Goal: Task Accomplishment & Management: Manage account settings

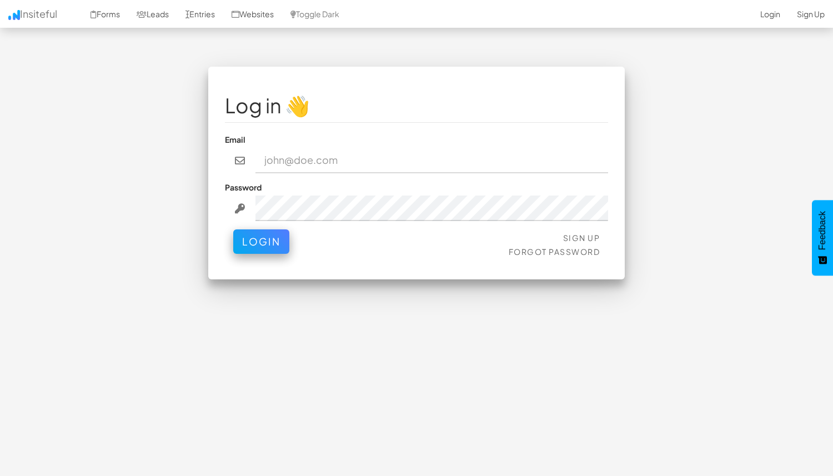
click at [318, 162] on input "email" at bounding box center [432, 161] width 353 height 26
click at [301, 150] on input "email" at bounding box center [432, 161] width 353 height 26
type input "judy.kang@infodeck.io"
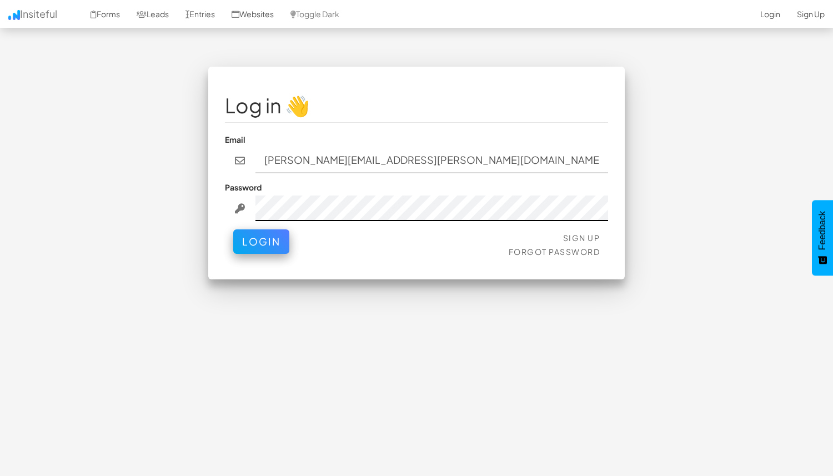
click at [233, 229] on button "Login" at bounding box center [261, 241] width 56 height 24
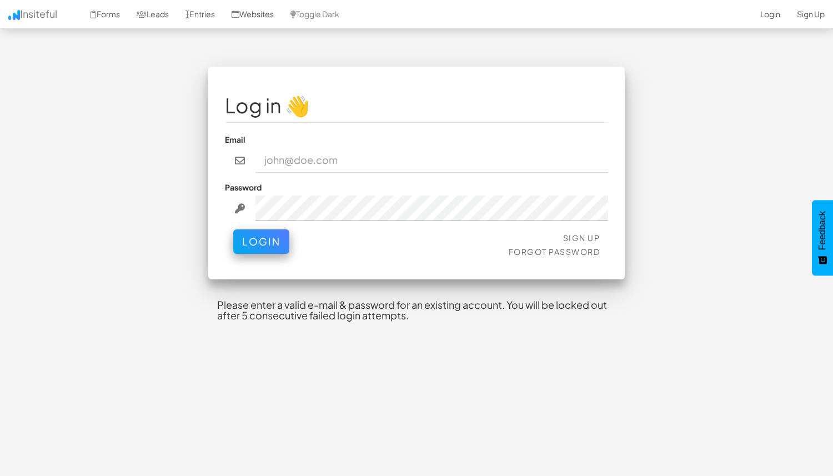
click at [293, 324] on h4 "Please enter a valid e-mail & password for an existing account. You will be loc…" at bounding box center [416, 311] width 417 height 40
click at [365, 292] on h4 "Please enter a valid e-mail & password for an existing account. You will be loc…" at bounding box center [416, 311] width 417 height 40
click at [569, 252] on link "Forgot Password" at bounding box center [555, 252] width 92 height 10
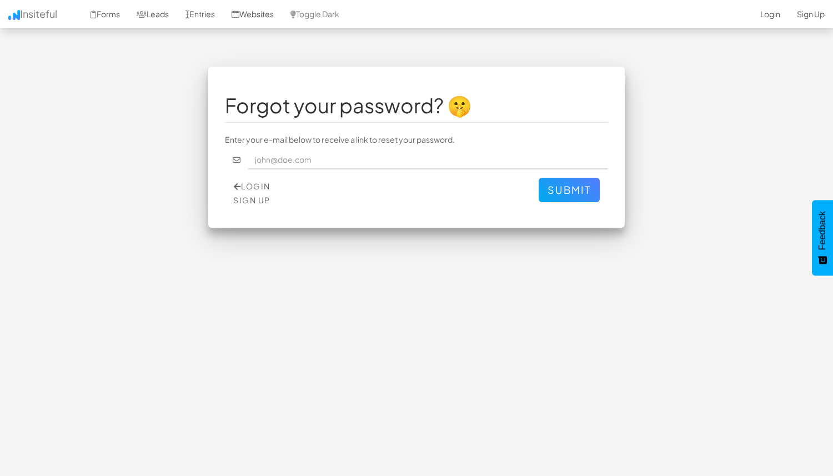
click at [360, 148] on fieldset "Forgot your password? 🤫 Enter your e-mail below to receive a link to reset your…" at bounding box center [416, 147] width 383 height 128
click at [349, 165] on input "text" at bounding box center [428, 160] width 361 height 19
type input "judy.kang@infodeck.io"
click at [539, 178] on button "Submit" at bounding box center [569, 190] width 61 height 24
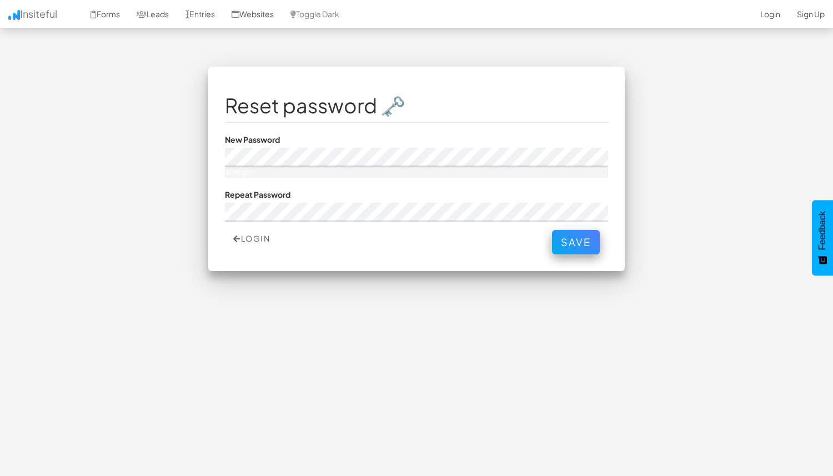
click at [349, 168] on div "Strength:" at bounding box center [416, 172] width 383 height 11
click at [312, 172] on div "Strength:" at bounding box center [416, 172] width 383 height 11
click at [312, 171] on div "Strength:" at bounding box center [416, 172] width 383 height 11
click at [225, 169] on div "Strength:" at bounding box center [225, 172] width 0 height 11
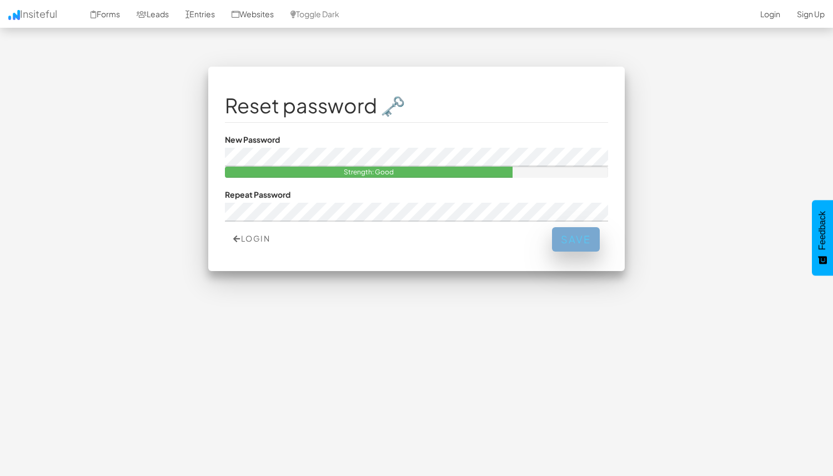
click at [574, 237] on button "Save" at bounding box center [576, 239] width 48 height 24
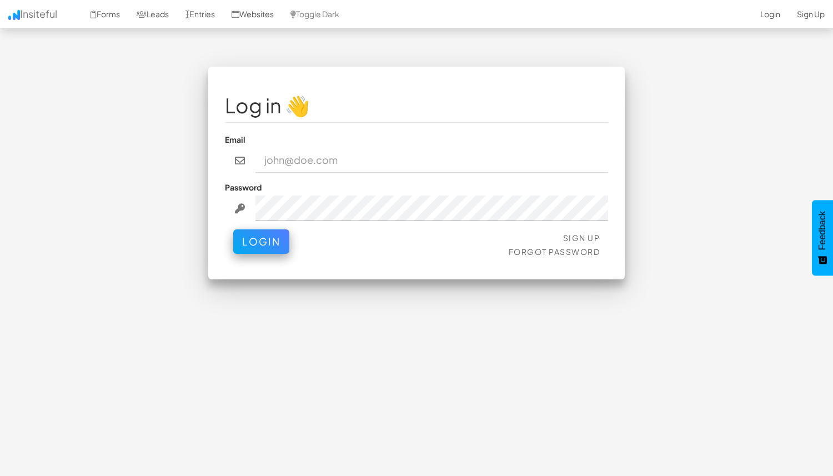
click at [488, 164] on input "email" at bounding box center [432, 161] width 353 height 26
type input "[PERSON_NAME][EMAIL_ADDRESS][PERSON_NAME][DOMAIN_NAME]"
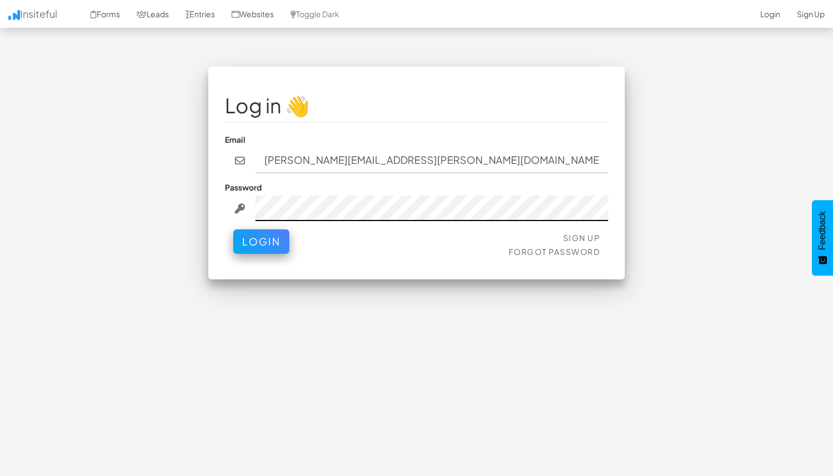
click at [233, 229] on button "Login" at bounding box center [261, 241] width 56 height 24
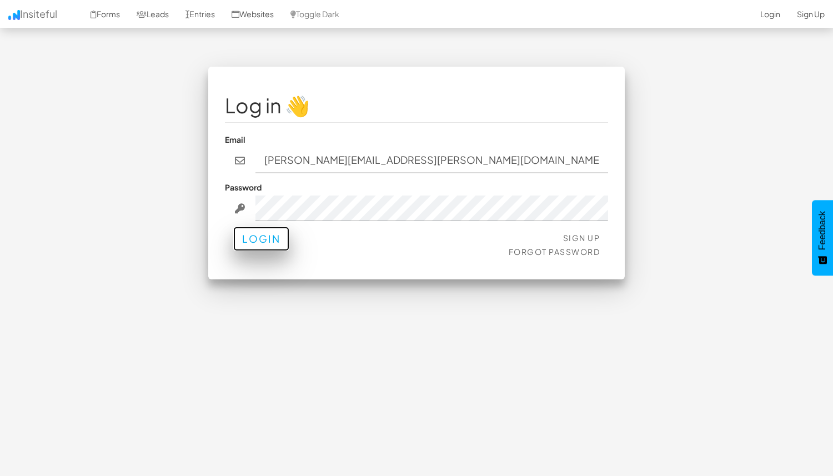
click at [277, 240] on button "Login" at bounding box center [261, 239] width 56 height 24
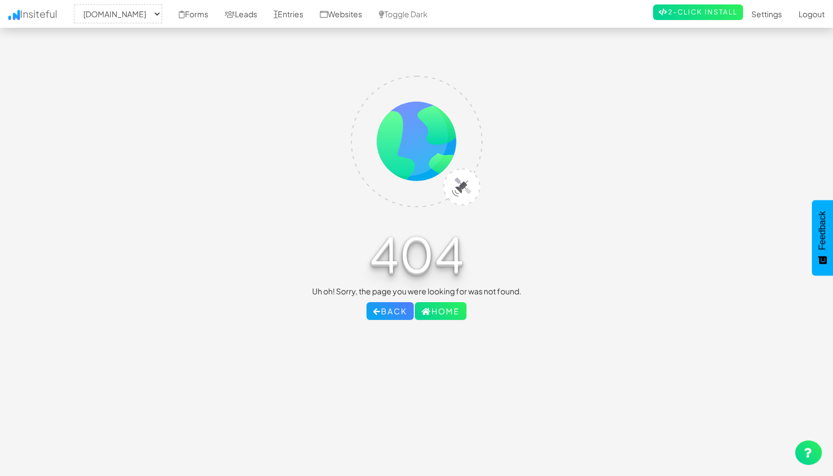
select select "2308"
click at [779, 17] on link "Settings" at bounding box center [766, 14] width 47 height 28
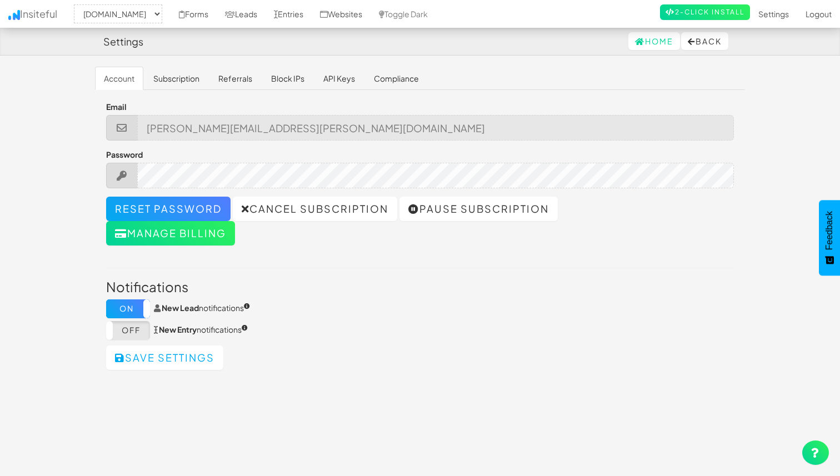
select select "2308"
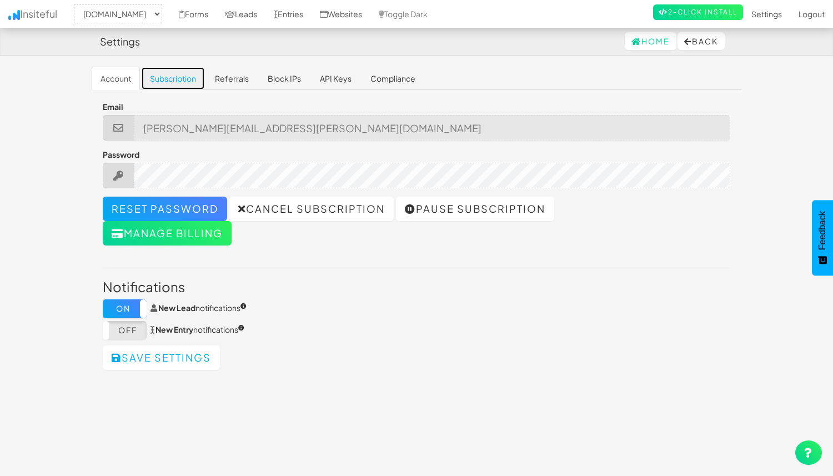
click at [183, 83] on link "Subscription" at bounding box center [173, 78] width 64 height 23
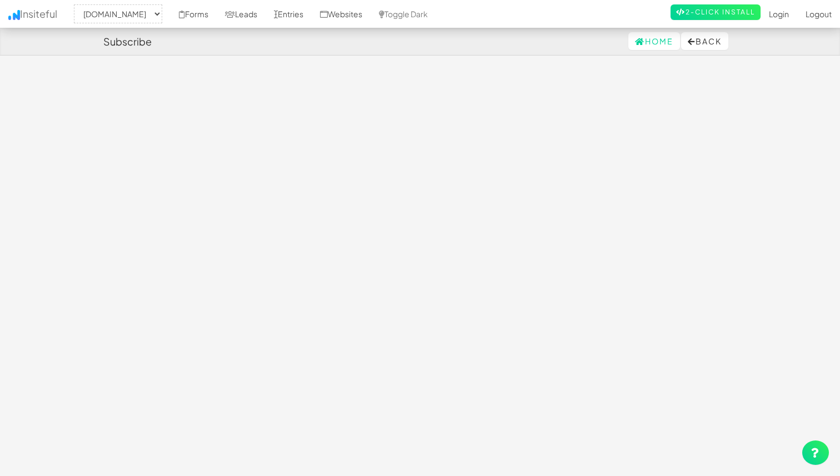
select select "2308"
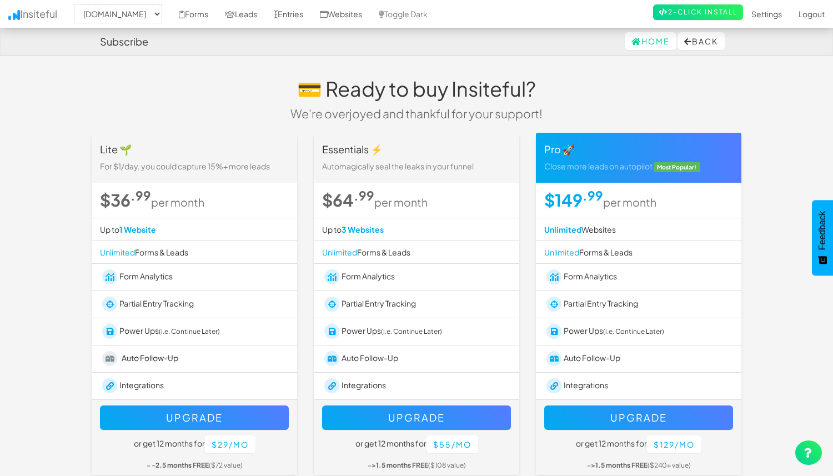
click at [430, 118] on p "We're overjoyed and thankful for your support!" at bounding box center [417, 114] width 428 height 16
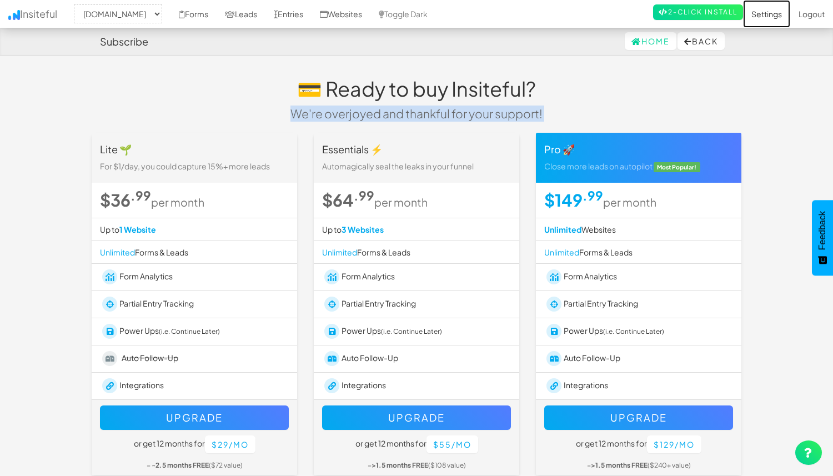
click at [779, 16] on link "Settings" at bounding box center [766, 14] width 47 height 28
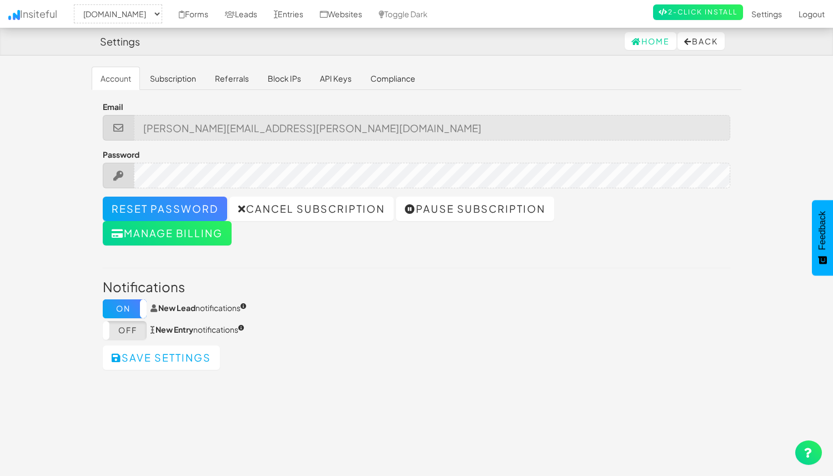
select select "2308"
click at [183, 64] on body "Settings Home Back Toggle navigation Insiteful -- None -- www.infodeck.io Forms…" at bounding box center [416, 249] width 833 height 499
click at [183, 72] on link "Subscription" at bounding box center [173, 78] width 64 height 23
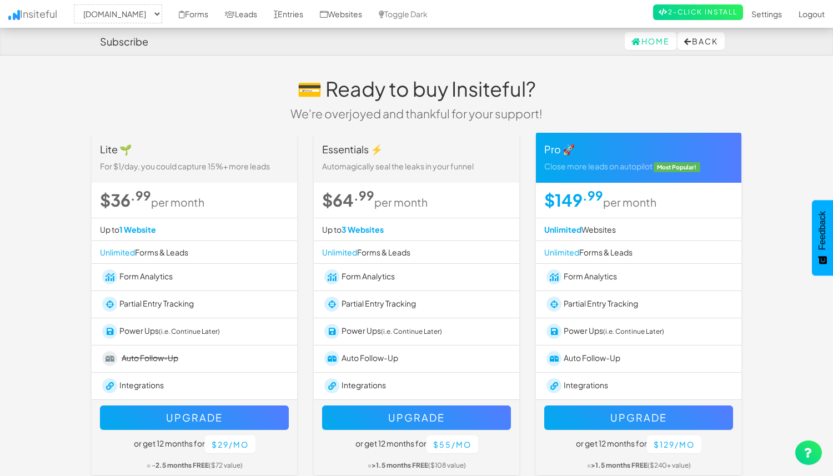
select select "2308"
click at [764, 14] on link "Settings" at bounding box center [766, 14] width 47 height 28
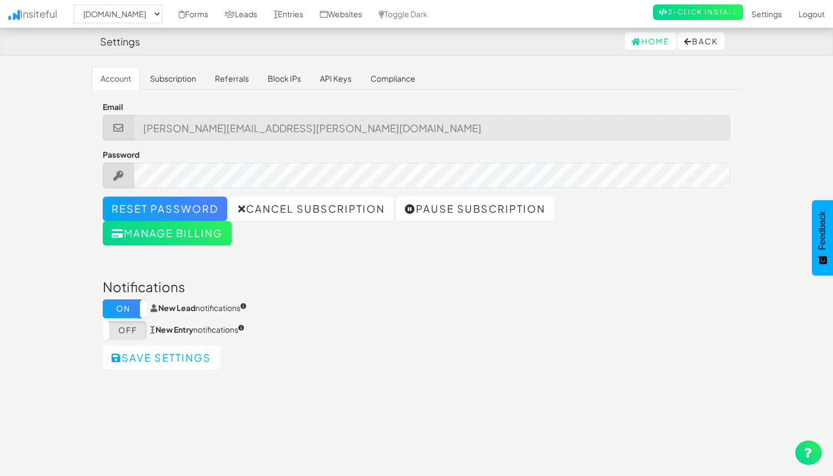
select select "2308"
click at [243, 77] on link "Referrals" at bounding box center [232, 78] width 52 height 23
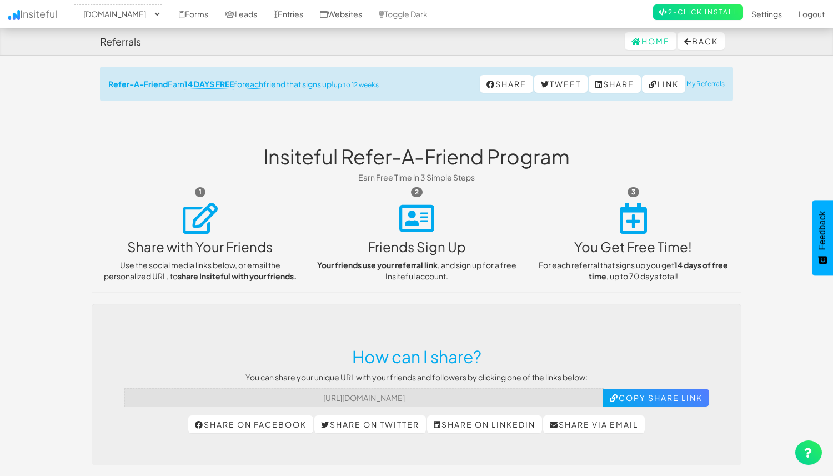
select select "2308"
